Goal: Transaction & Acquisition: Obtain resource

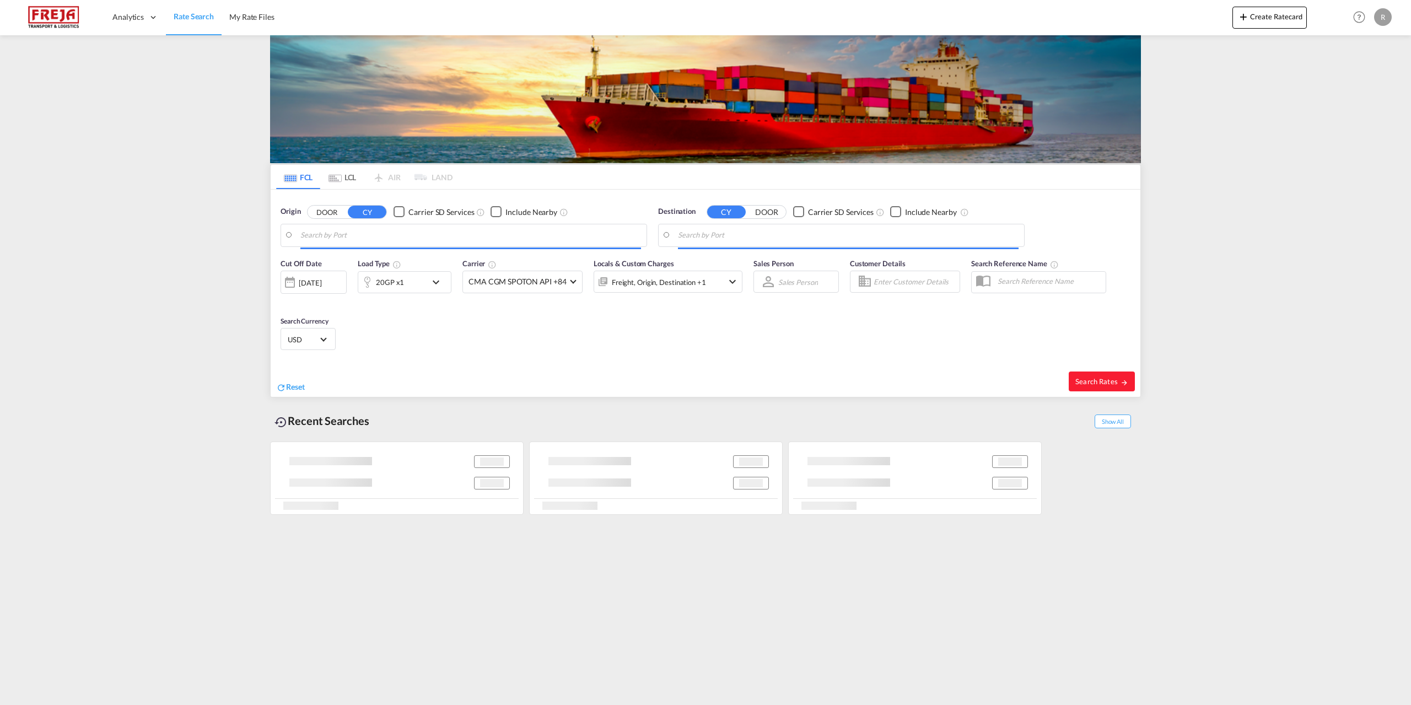
type input "[GEOGRAPHIC_DATA], [GEOGRAPHIC_DATA], [GEOGRAPHIC_DATA]"
type input "[GEOGRAPHIC_DATA] ([GEOGRAPHIC_DATA]), [GEOGRAPHIC_DATA]"
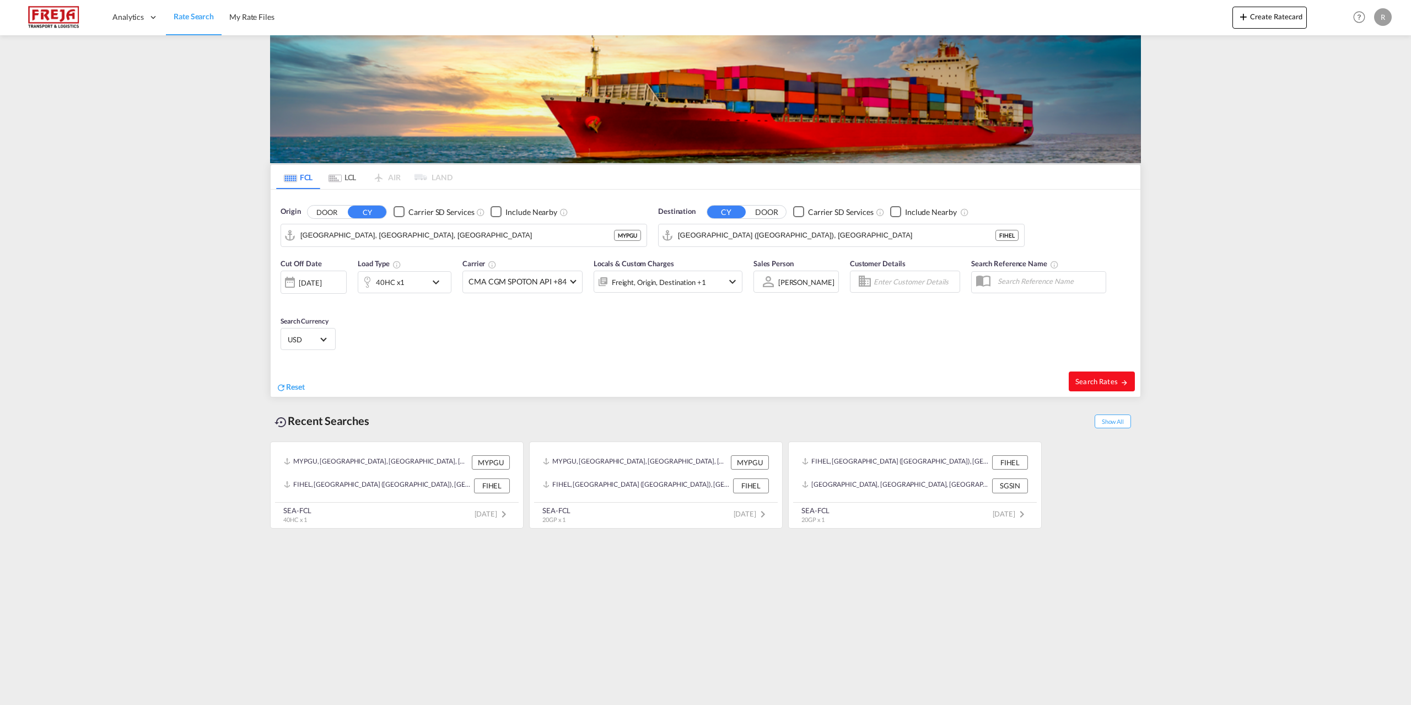
click at [1078, 380] on span "Search Rates" at bounding box center [1102, 381] width 53 height 9
type input "MYPGU to FIHEL / [DATE]"
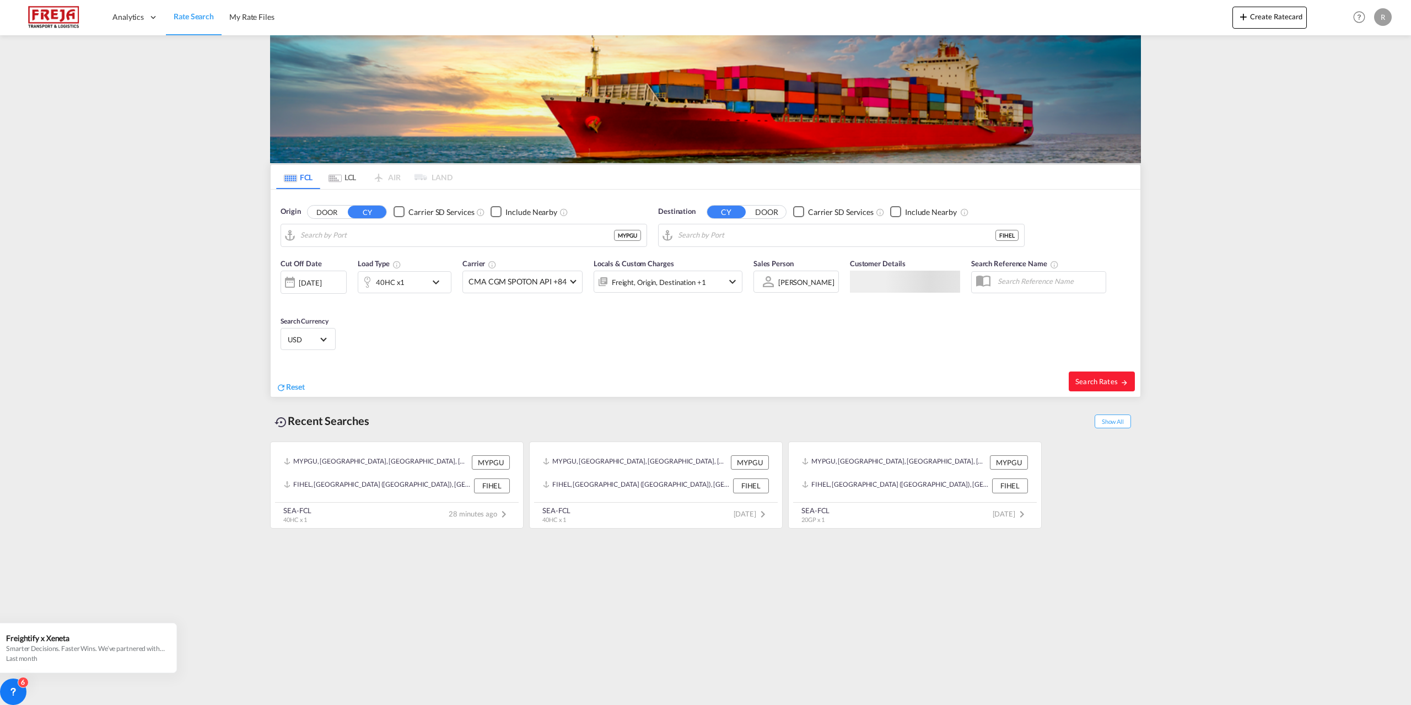
type input "[GEOGRAPHIC_DATA], [GEOGRAPHIC_DATA], [GEOGRAPHIC_DATA]"
type input "[GEOGRAPHIC_DATA] ([GEOGRAPHIC_DATA]), [GEOGRAPHIC_DATA]"
click at [335, 175] on md-icon "Use the left and right arrow keys to navigate between tabs" at bounding box center [335, 178] width 13 height 8
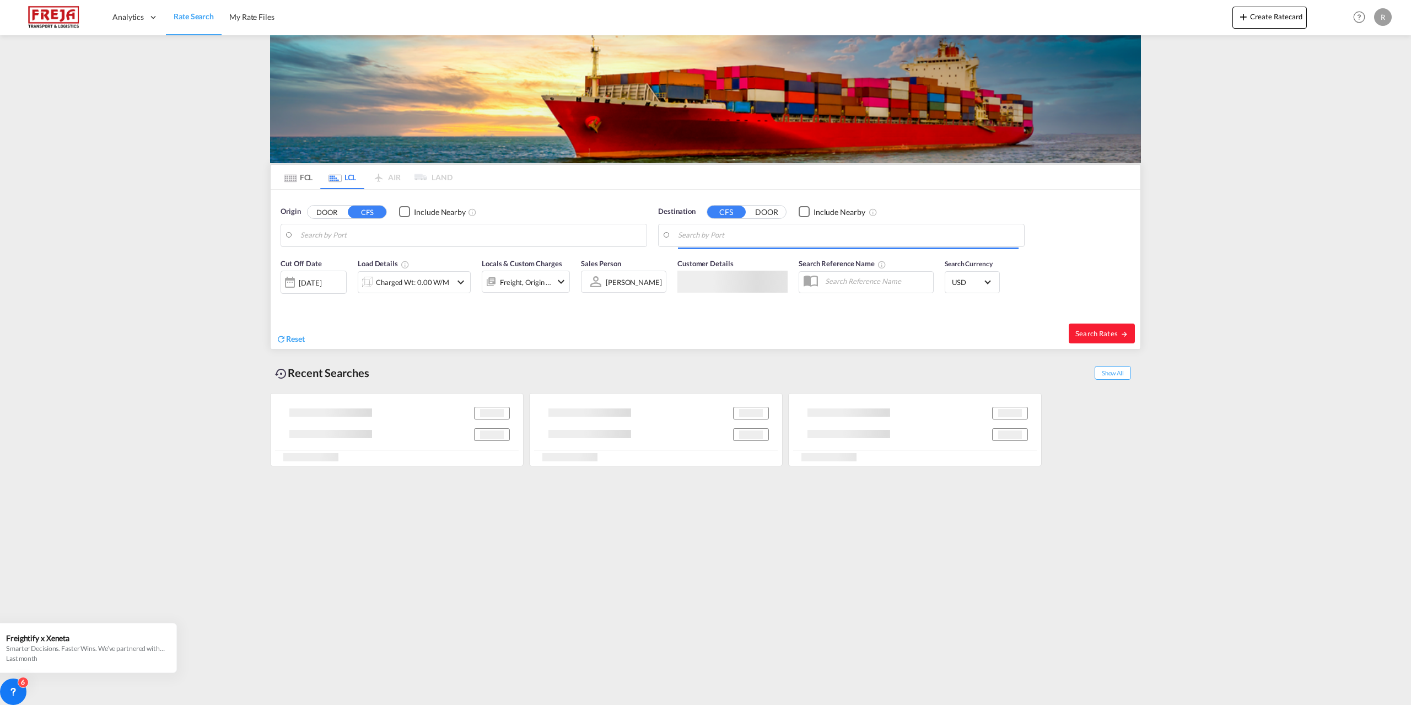
click at [333, 233] on input "Search by Port" at bounding box center [470, 235] width 341 height 17
type input "[GEOGRAPHIC_DATA] ([GEOGRAPHIC_DATA]), [GEOGRAPHIC_DATA]"
type input "[GEOGRAPHIC_DATA], SH, CNSHA"
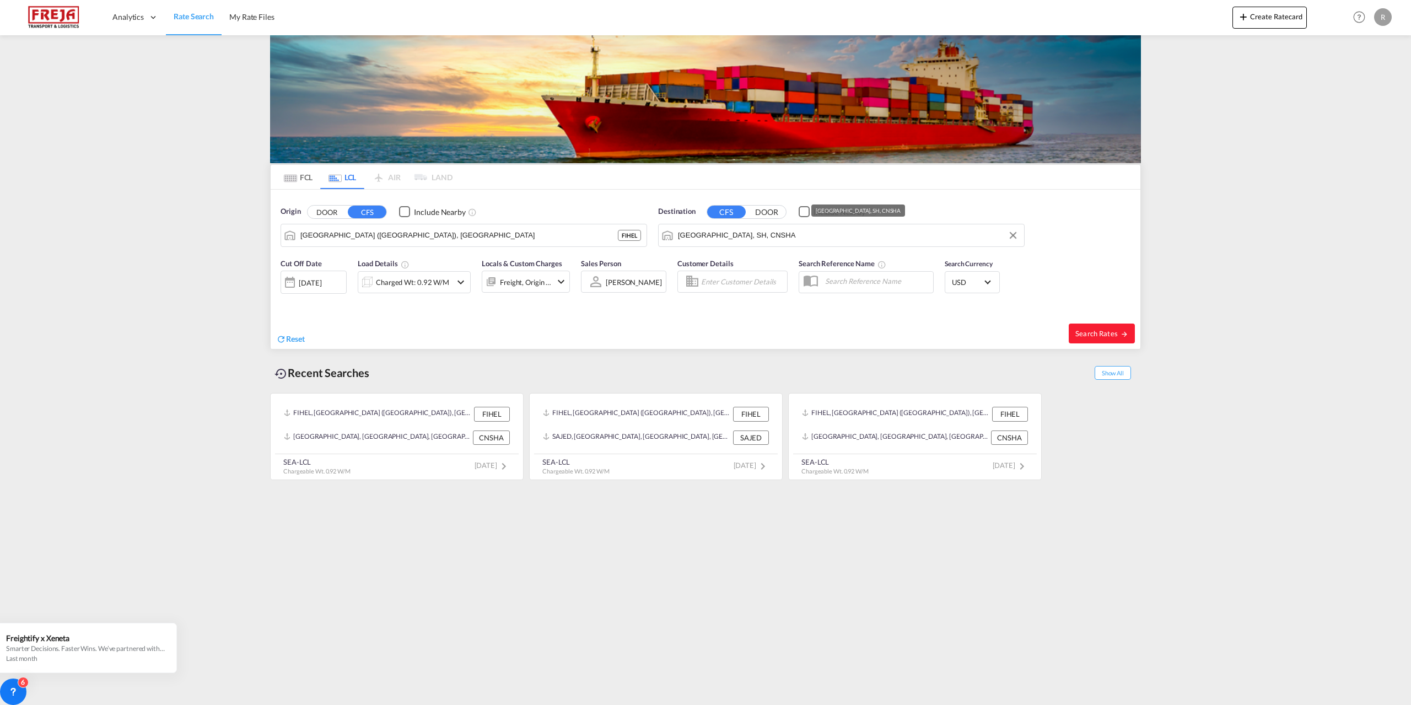
drag, startPoint x: 765, startPoint y: 232, endPoint x: 771, endPoint y: 235, distance: 6.7
click at [766, 232] on input "[GEOGRAPHIC_DATA], SH, CNSHA" at bounding box center [848, 235] width 341 height 17
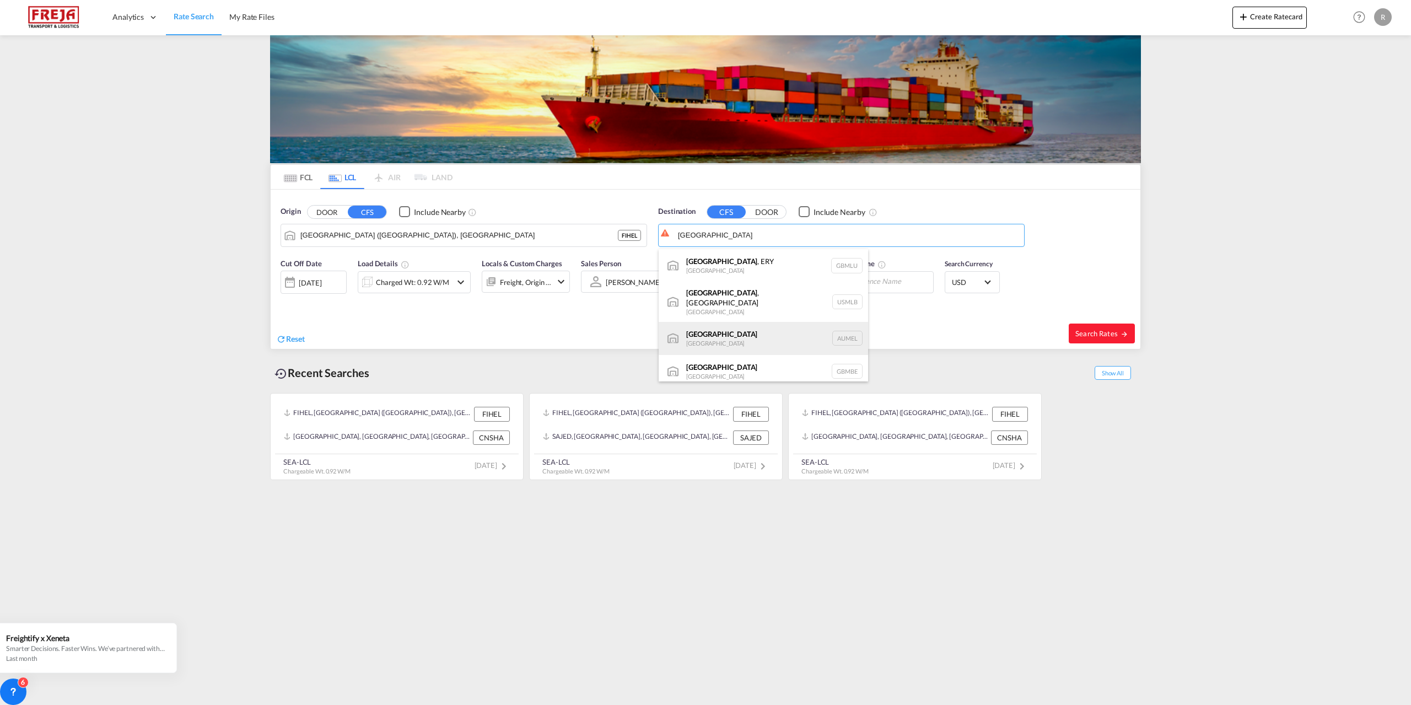
click at [735, 329] on div "[GEOGRAPHIC_DATA] [GEOGRAPHIC_DATA] AUMEL" at bounding box center [763, 338] width 209 height 33
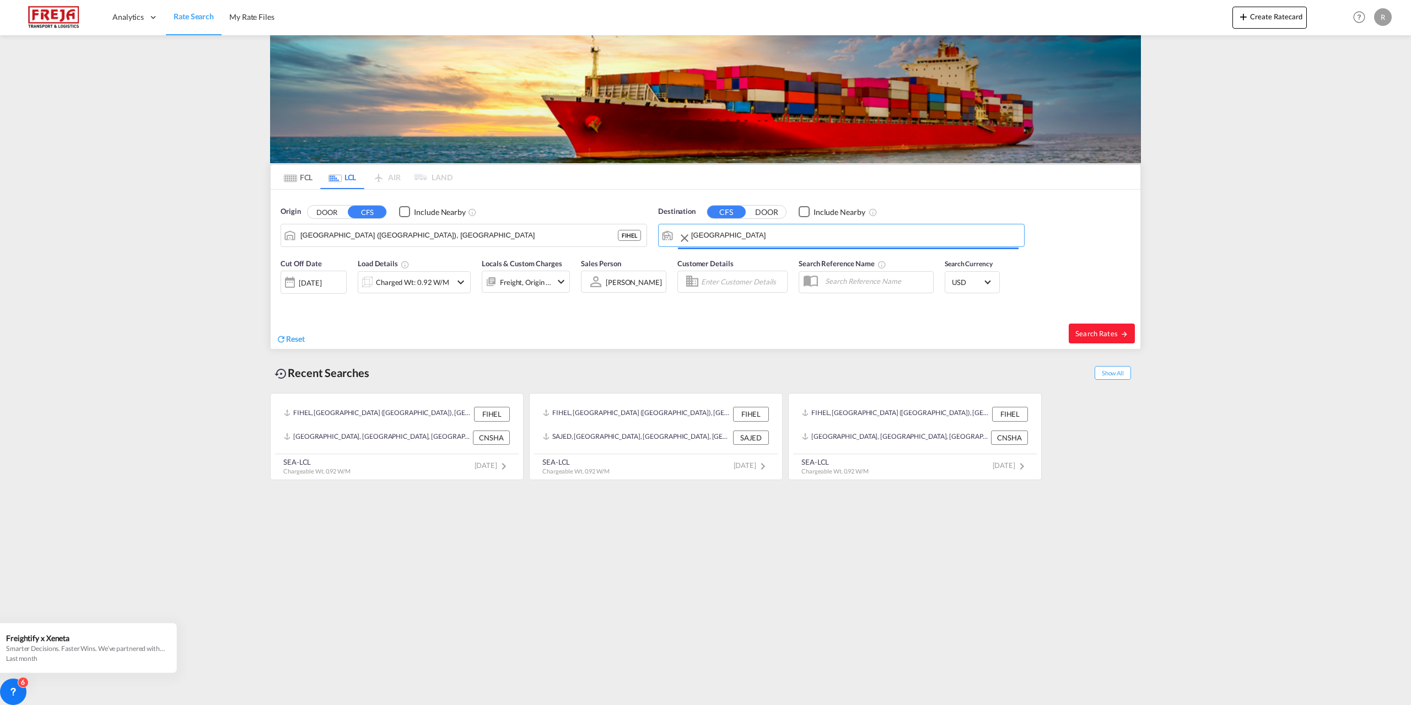
type input "[GEOGRAPHIC_DATA], [GEOGRAPHIC_DATA]"
click at [1089, 338] on button "Search Rates" at bounding box center [1102, 334] width 66 height 20
type input "FIHEL to AUMEL / [DATE]"
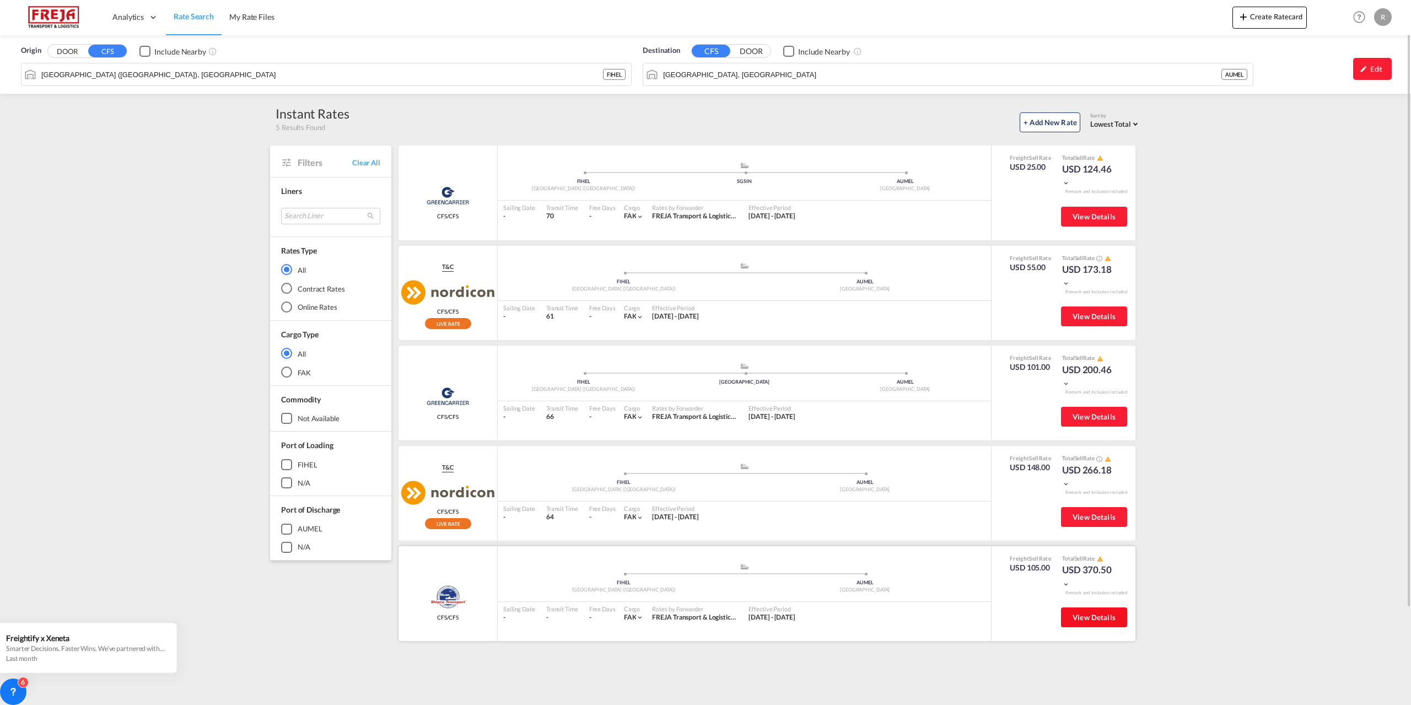
click at [1088, 614] on span "View Details" at bounding box center [1094, 617] width 43 height 9
